Goal: Navigation & Orientation: Locate item on page

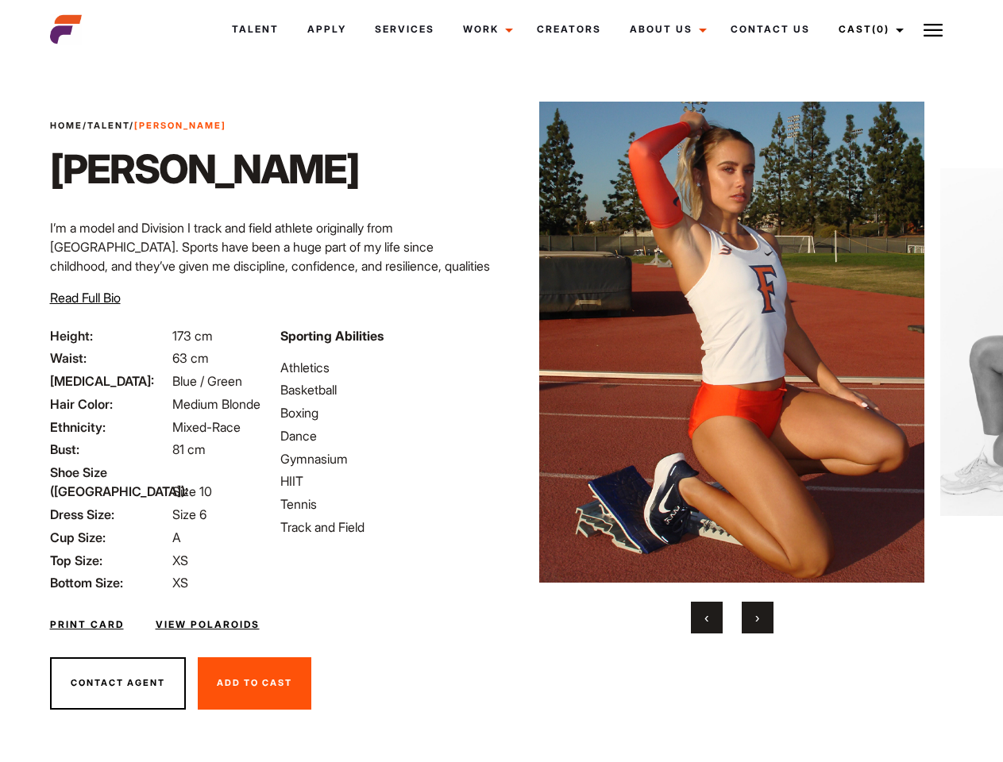
click at [867, 29] on link "Cast (0)" at bounding box center [868, 29] width 89 height 43
click at [933, 29] on img at bounding box center [933, 30] width 19 height 19
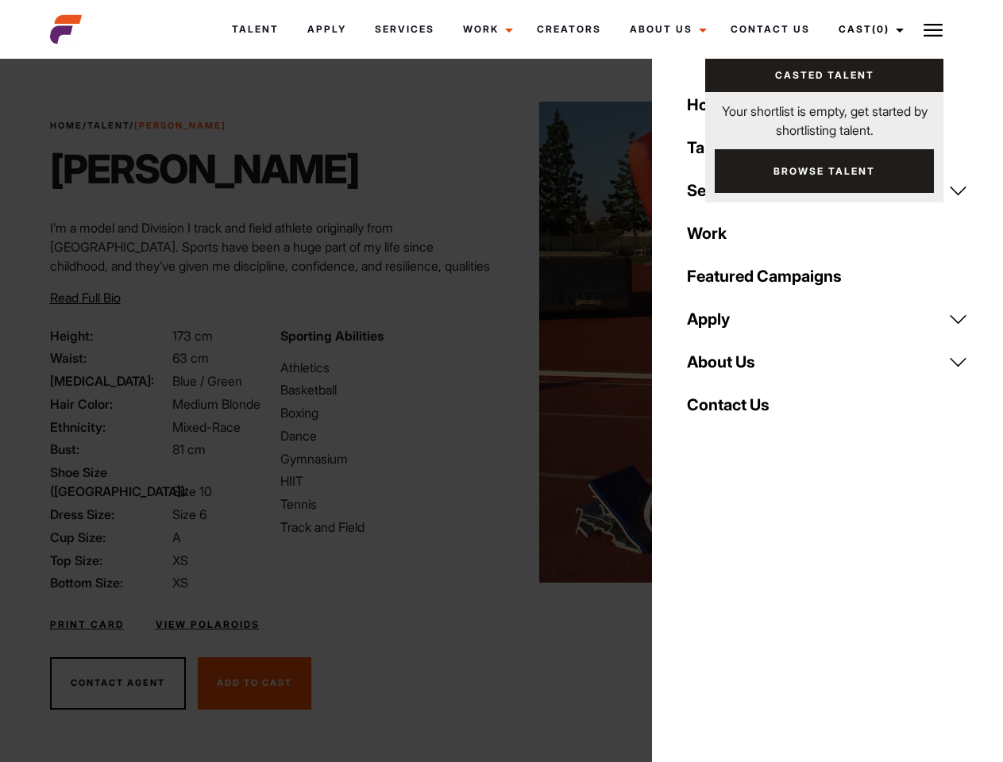
click at [732, 368] on img at bounding box center [731, 342] width 385 height 481
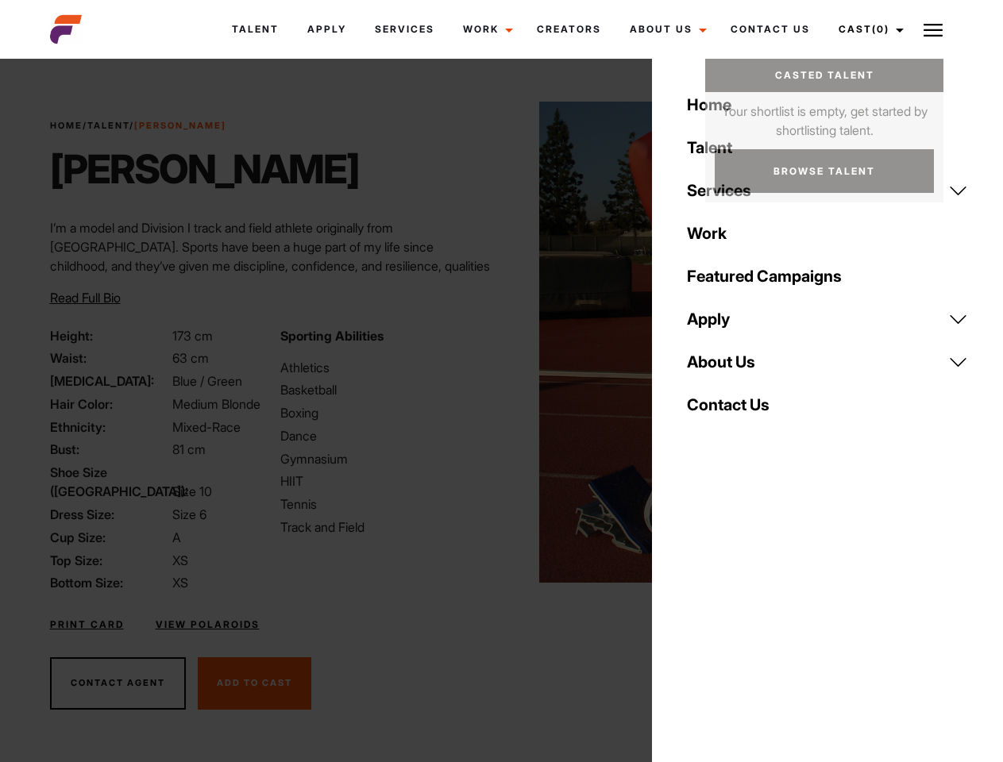
click at [501, 342] on div "Sporting Abilities Athletics Basketball Boxing Dance Gymnasium HIIT Tennis Trac…" at bounding box center [386, 459] width 230 height 267
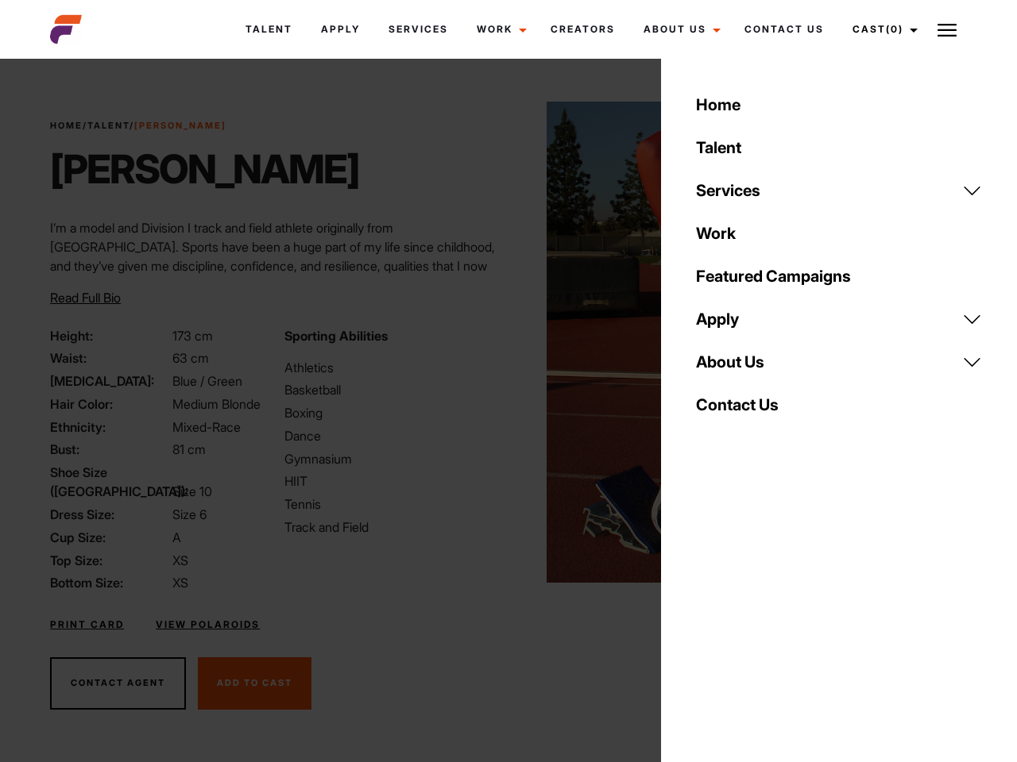
click at [707, 618] on button "‹" at bounding box center [717, 618] width 32 height 32
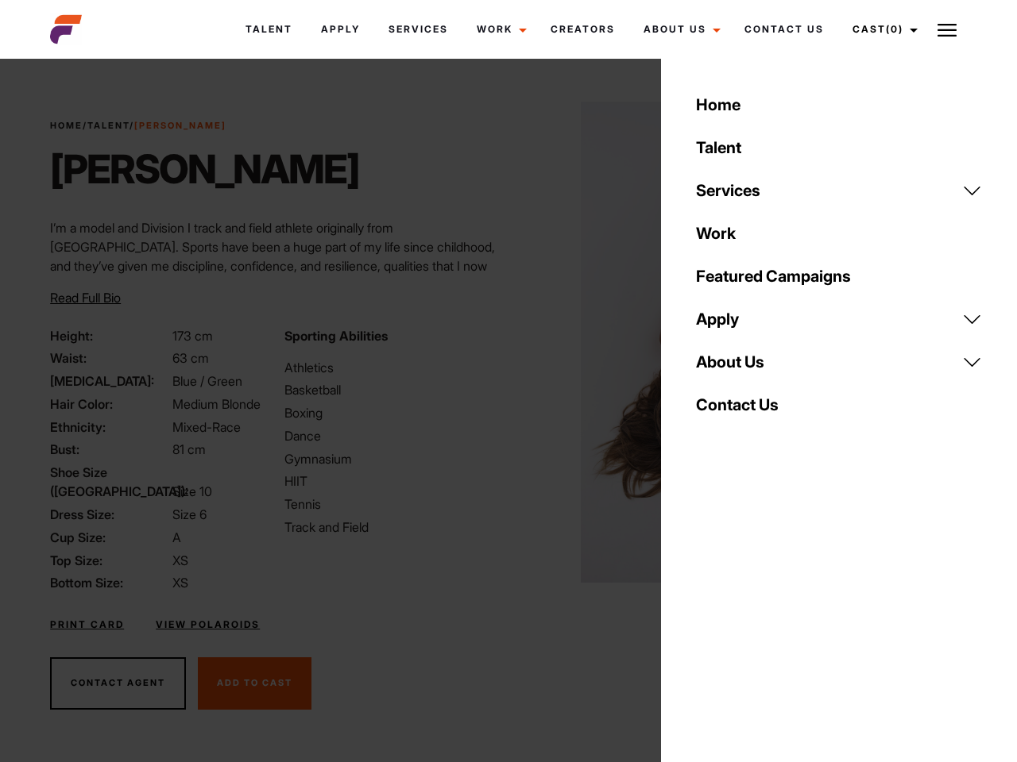
click at [758, 618] on div "Home Talent Services Talent Casting Photography Videography Creative Hair and M…" at bounding box center [839, 381] width 356 height 762
